Goal: Find contact information: Find contact information

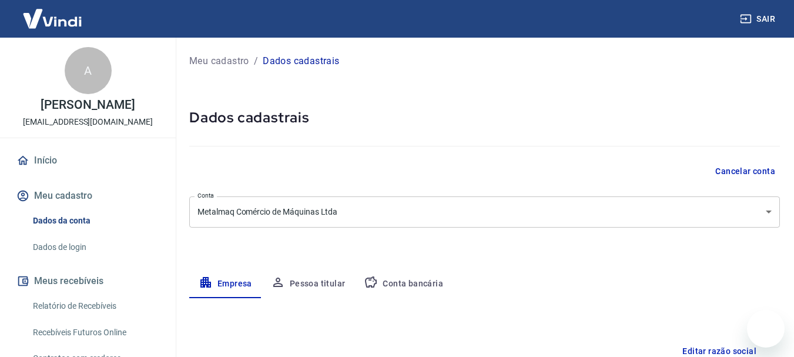
select select "SP"
select select "business"
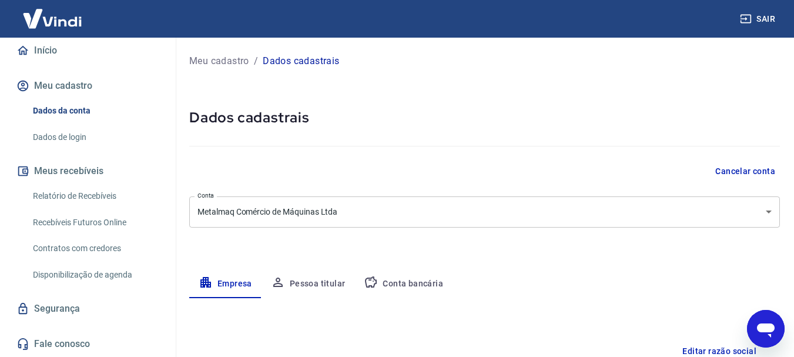
click at [43, 173] on button "Meus recebíveis" at bounding box center [88, 171] width 148 height 26
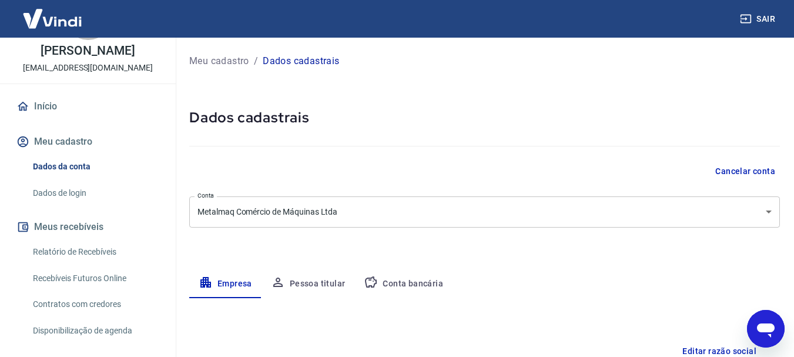
scroll to position [0, 0]
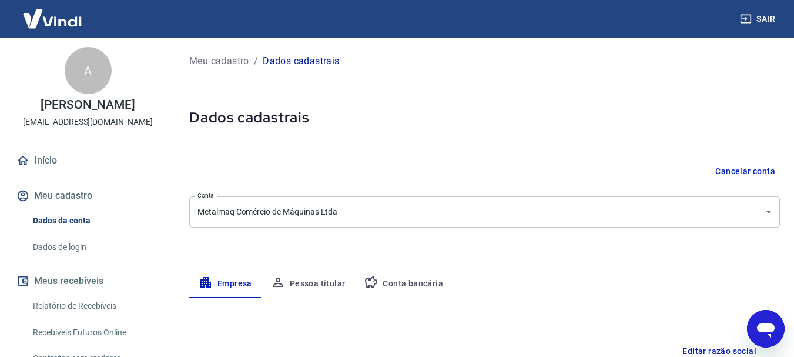
click at [30, 162] on link "Início" at bounding box center [88, 161] width 148 height 26
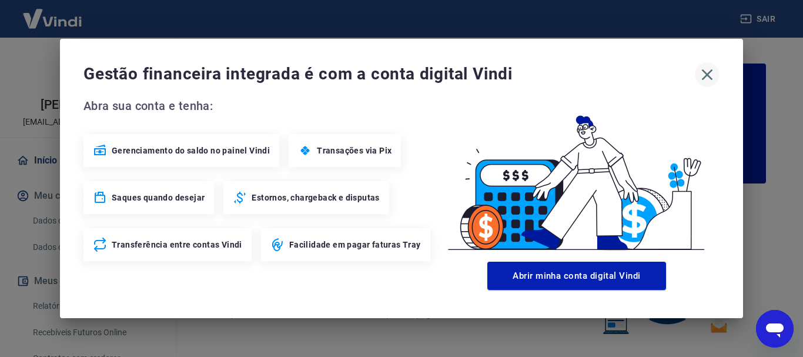
click at [706, 72] on icon "button" at bounding box center [707, 74] width 19 height 19
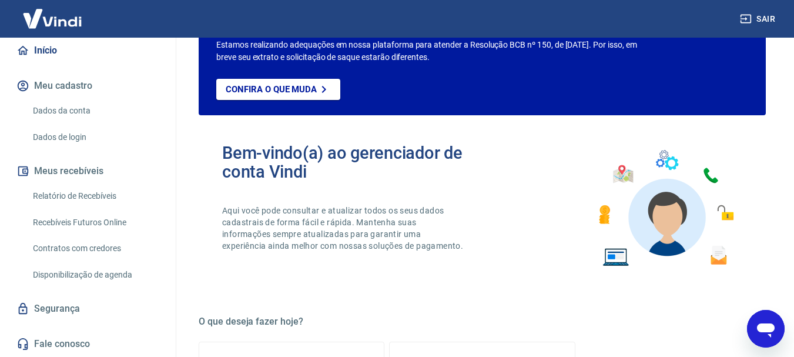
scroll to position [176, 0]
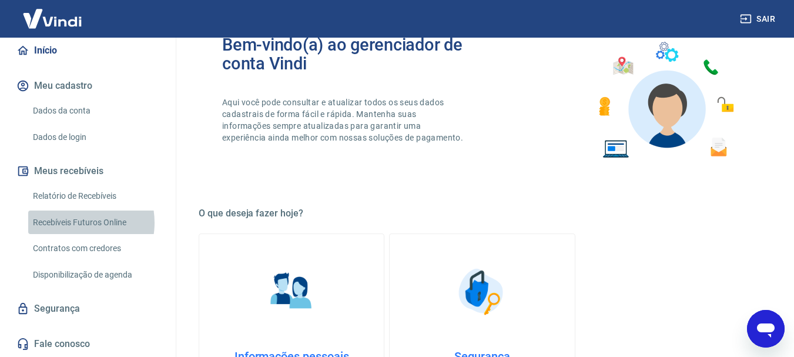
click at [71, 222] on link "Recebíveis Futuros Online" at bounding box center [94, 222] width 133 height 24
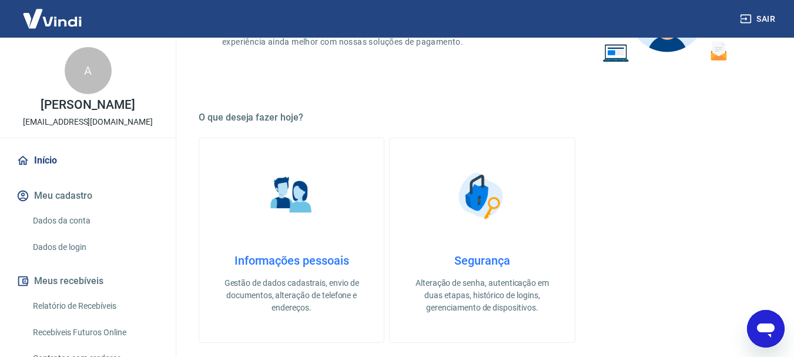
scroll to position [318, 0]
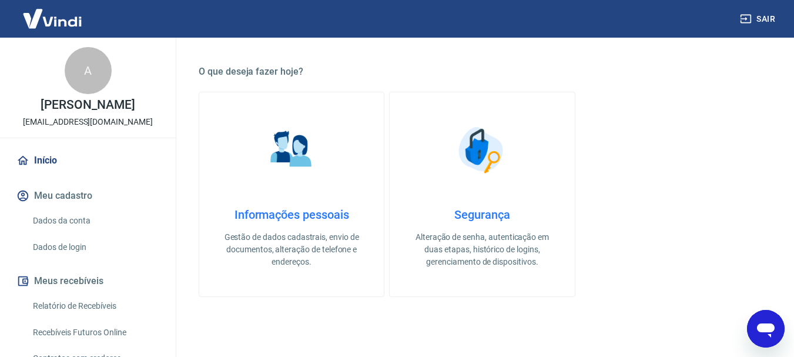
click at [481, 166] on img at bounding box center [482, 150] width 59 height 59
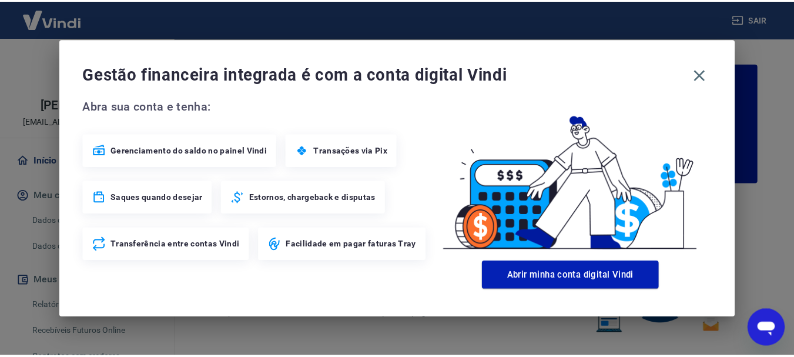
scroll to position [318, 0]
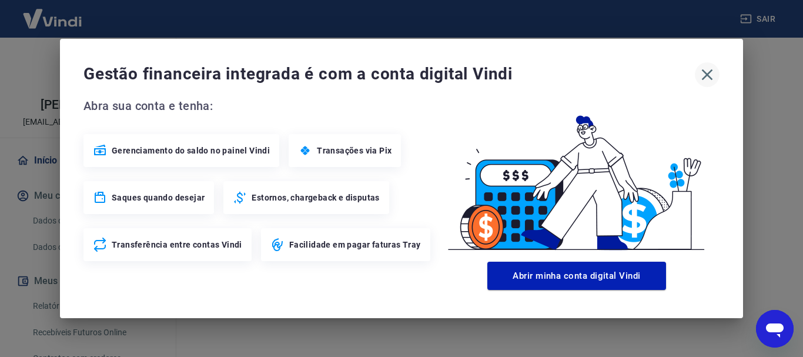
click at [704, 75] on icon "button" at bounding box center [707, 74] width 19 height 19
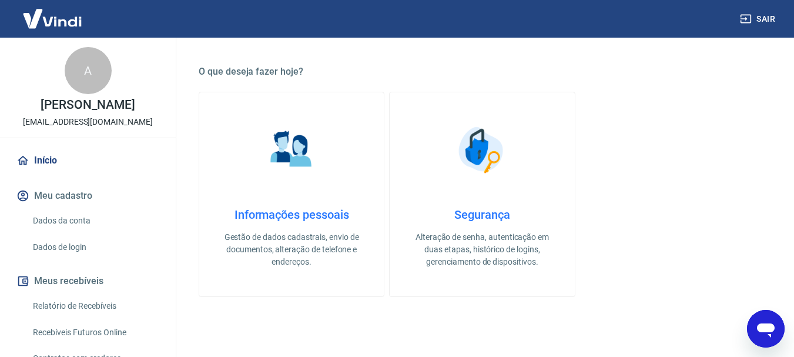
click at [287, 189] on link "Informações pessoais Gestão de dados cadastrais, envio de documentos, alteração…" at bounding box center [292, 194] width 186 height 205
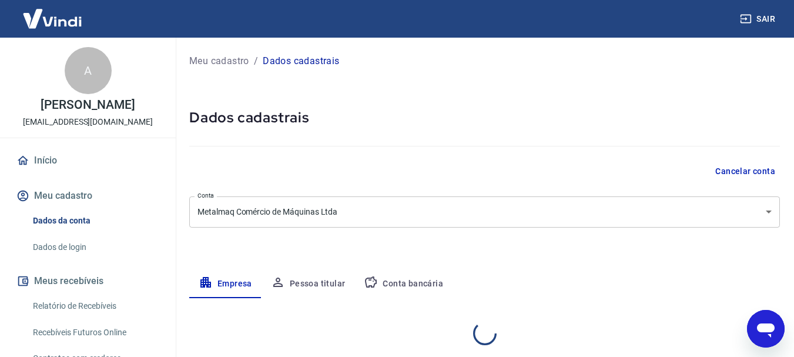
select select "SP"
select select "business"
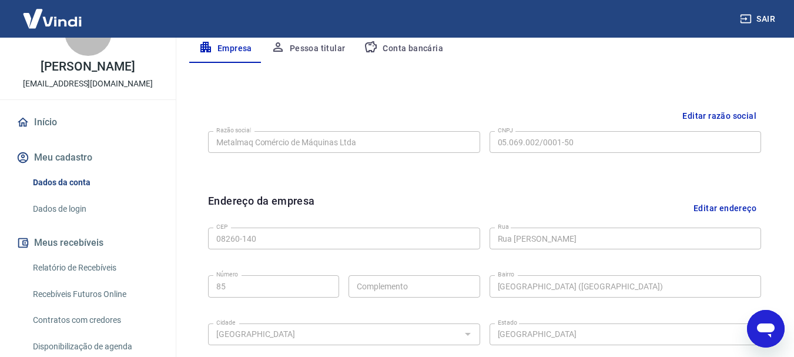
scroll to position [59, 0]
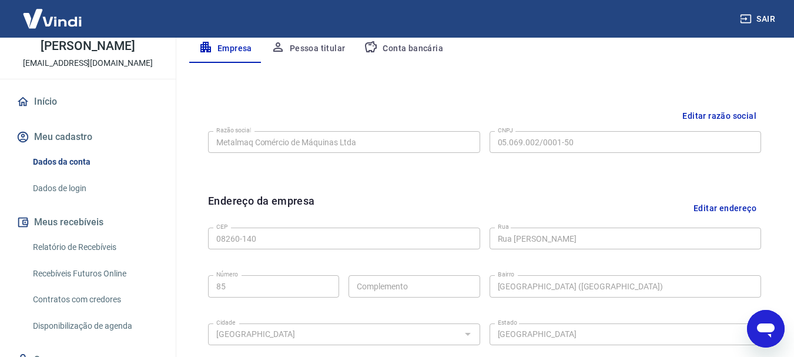
click at [59, 181] on link "Dados de login" at bounding box center [94, 188] width 133 height 24
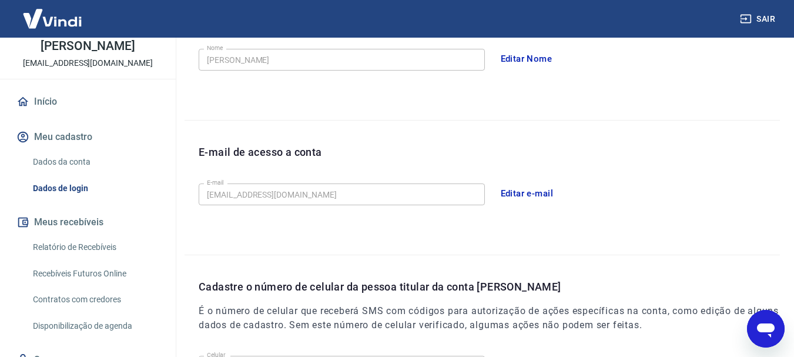
click at [53, 221] on button "Meus recebíveis" at bounding box center [88, 222] width 148 height 26
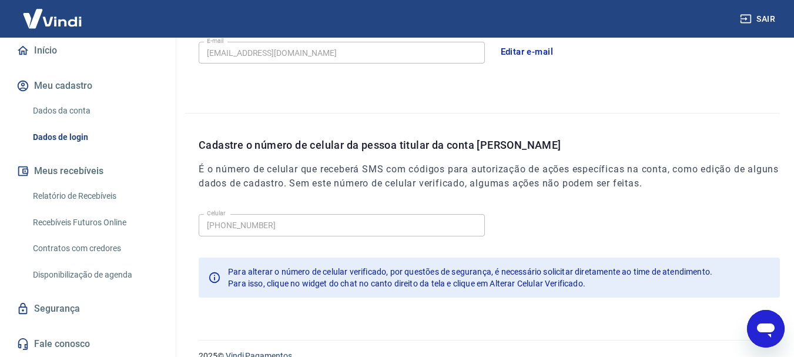
scroll to position [396, 0]
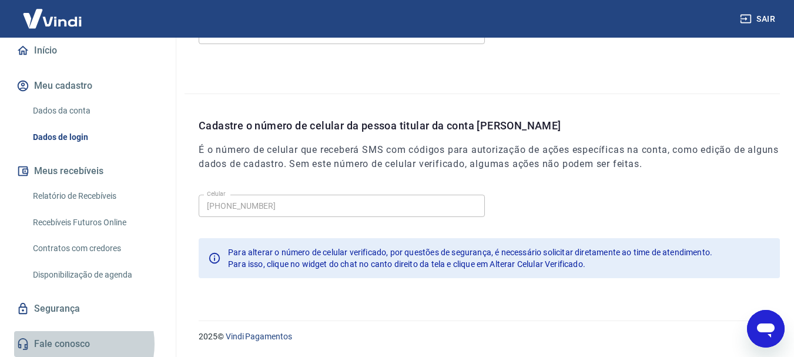
click at [74, 345] on link "Fale conosco" at bounding box center [88, 344] width 148 height 26
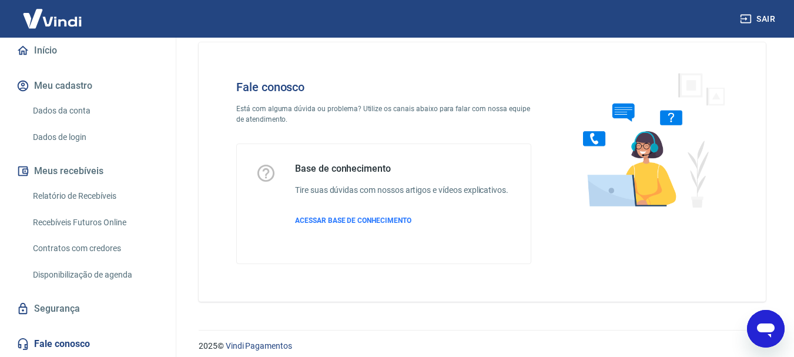
scroll to position [28, 0]
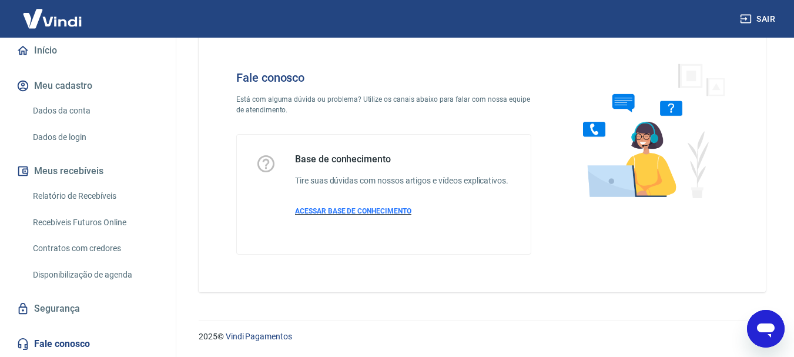
click at [339, 209] on span "ACESSAR BASE DE CONHECIMENTO" at bounding box center [353, 211] width 116 height 8
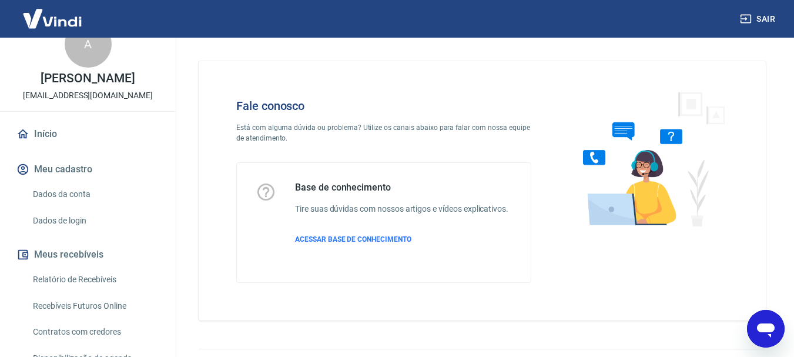
scroll to position [0, 0]
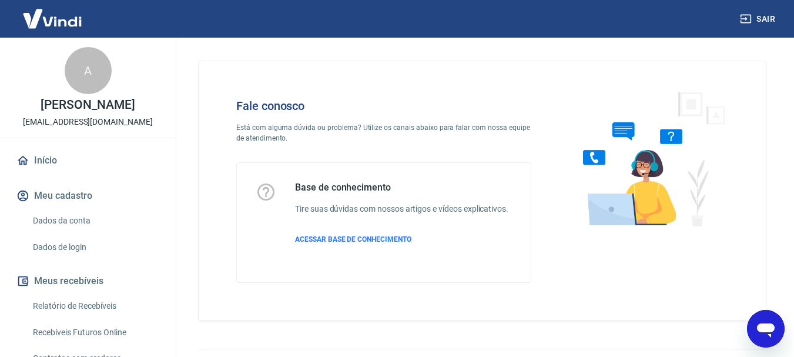
drag, startPoint x: 18, startPoint y: 121, endPoint x: 145, endPoint y: 121, distance: 127.6
click at [145, 121] on div "A [PERSON_NAME] [EMAIL_ADDRESS][DOMAIN_NAME]" at bounding box center [88, 88] width 176 height 100
drag, startPoint x: 25, startPoint y: 105, endPoint x: 146, endPoint y: 124, distance: 122.6
click at [146, 124] on div "A [PERSON_NAME] [EMAIL_ADDRESS][DOMAIN_NAME]" at bounding box center [88, 88] width 176 height 100
click at [129, 110] on p "[PERSON_NAME]" at bounding box center [88, 105] width 94 height 12
